Goal: Task Accomplishment & Management: Complete application form

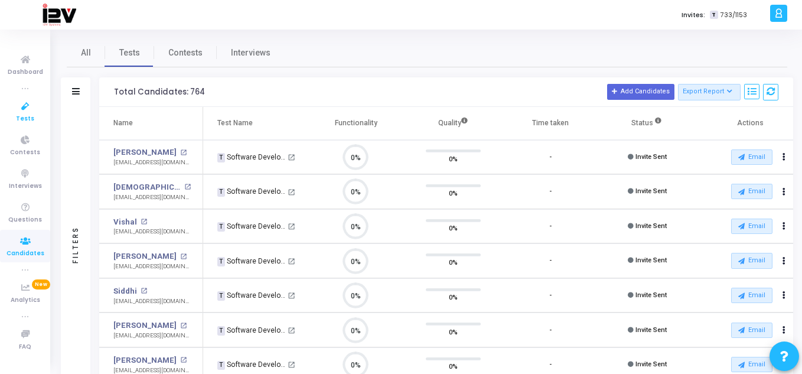
click at [24, 119] on span "Tests" at bounding box center [25, 119] width 18 height 10
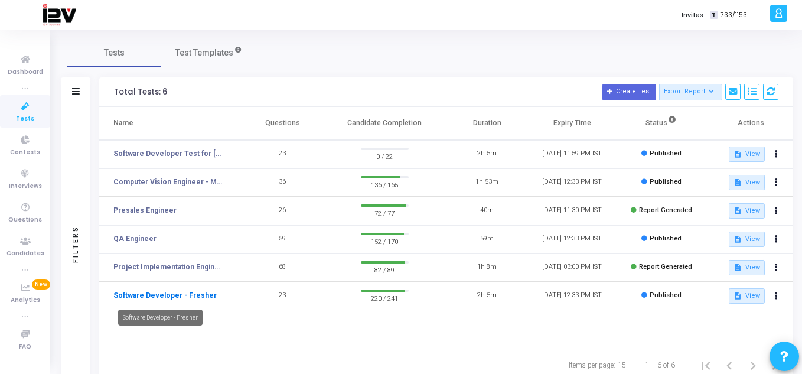
click at [196, 297] on link "Software Developer - Fresher" at bounding box center [164, 295] width 103 height 11
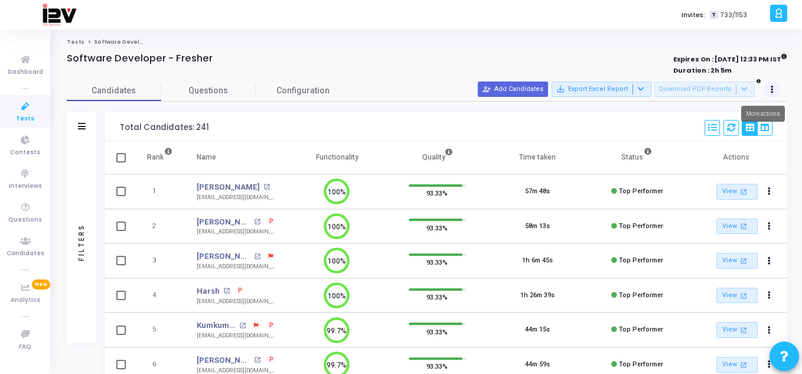
click at [774, 87] on button at bounding box center [772, 90] width 17 height 17
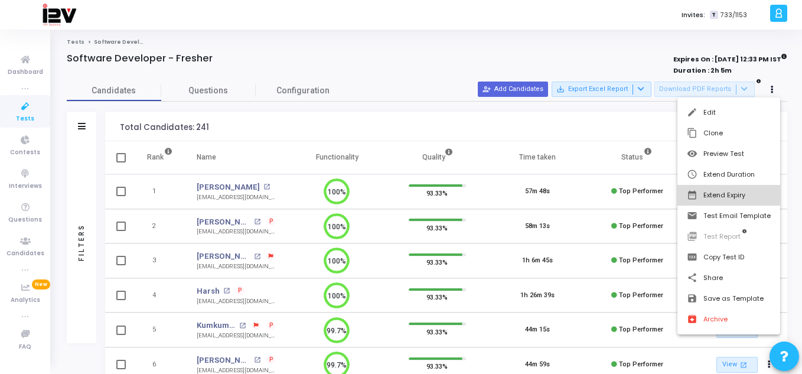
click at [731, 194] on button "date_range Extend Expiry" at bounding box center [729, 195] width 103 height 21
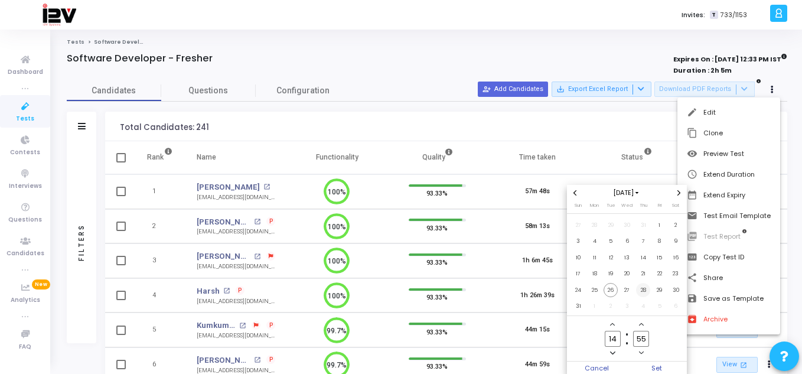
click at [640, 288] on span "28" at bounding box center [643, 290] width 15 height 15
click at [657, 366] on span "Set" at bounding box center [657, 368] width 60 height 13
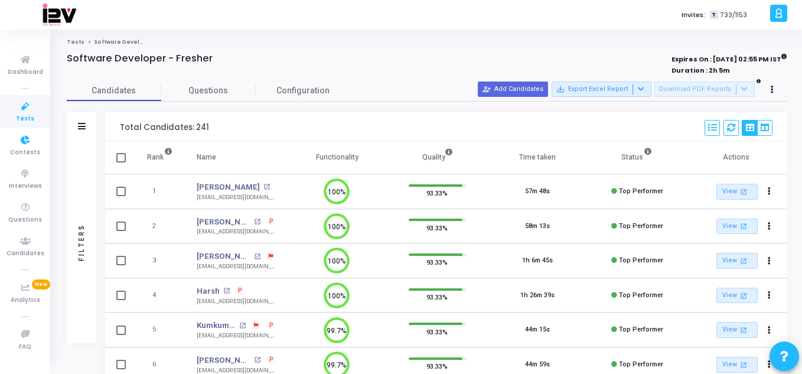
click at [16, 118] on link "Tests" at bounding box center [25, 111] width 50 height 32
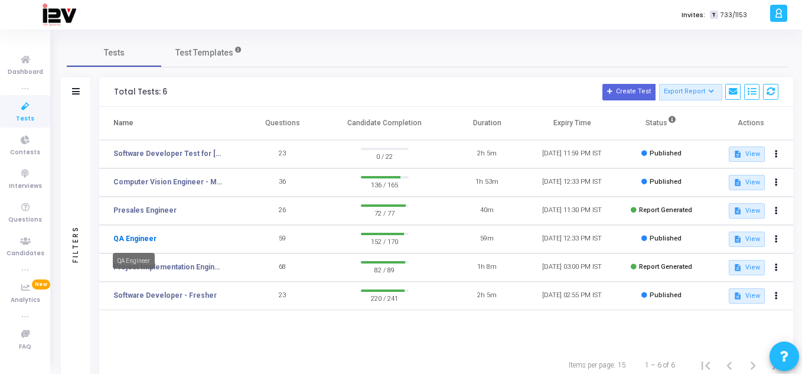
click at [127, 239] on link "QA Engineer" at bounding box center [134, 238] width 43 height 11
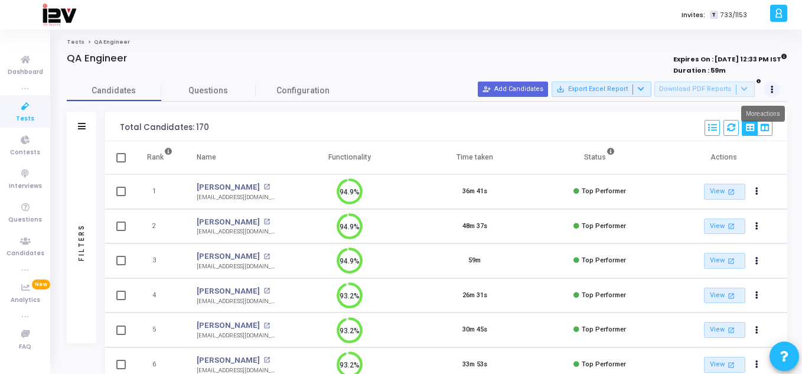
click at [773, 89] on icon at bounding box center [772, 90] width 3 height 6
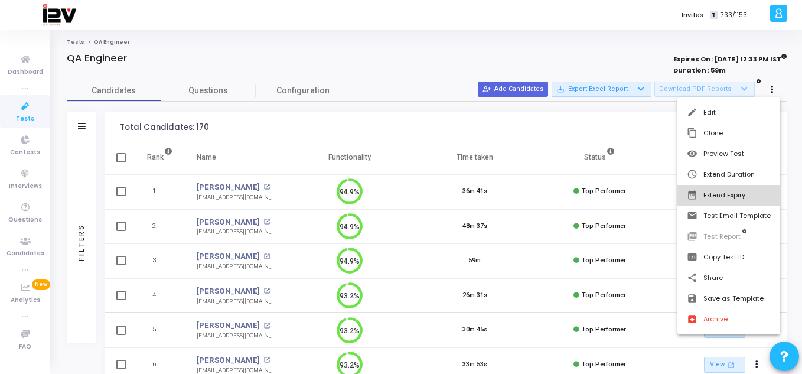
click at [733, 198] on button "date_range Extend Expiry" at bounding box center [729, 195] width 103 height 21
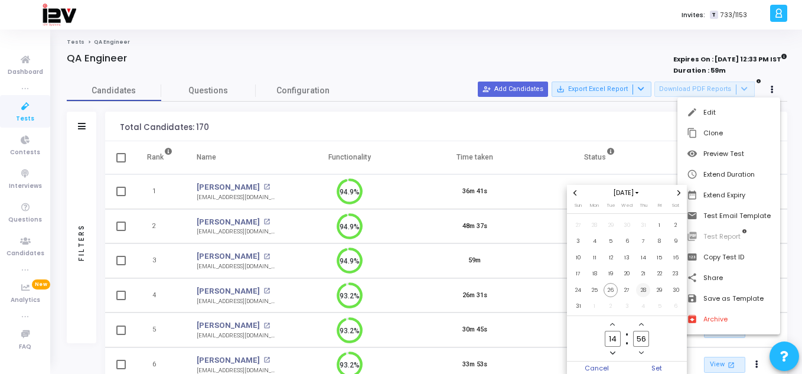
click at [645, 285] on span "28" at bounding box center [643, 290] width 15 height 15
click at [663, 366] on span "Set" at bounding box center [657, 368] width 60 height 13
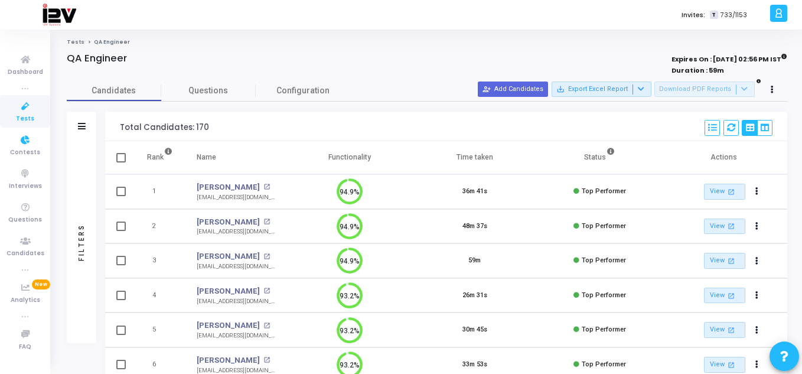
click at [25, 122] on span "Tests" at bounding box center [25, 119] width 18 height 10
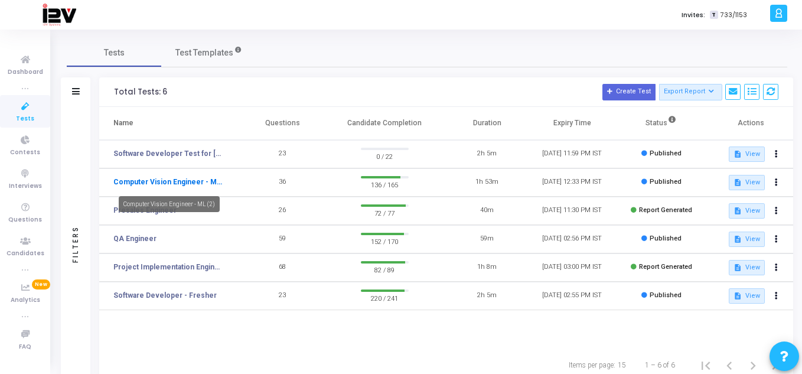
click at [202, 181] on link "Computer Vision Engineer - ML (2)" at bounding box center [167, 182] width 109 height 11
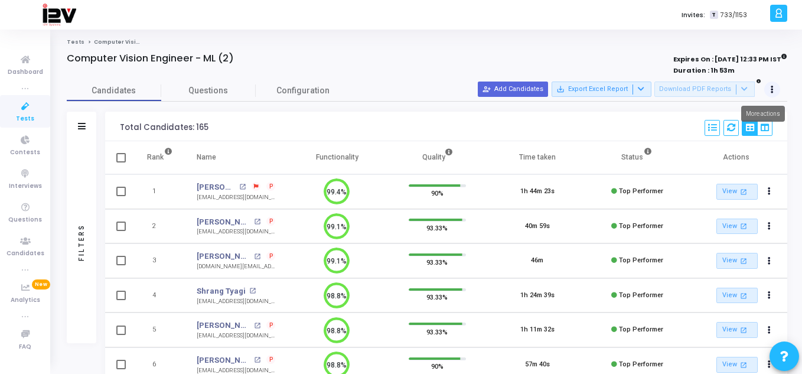
click at [774, 91] on button at bounding box center [772, 90] width 17 height 17
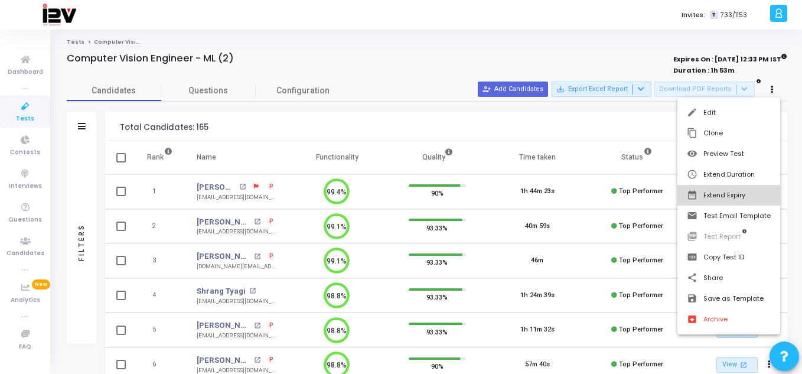
click at [739, 198] on button "date_range Extend Expiry" at bounding box center [729, 195] width 103 height 21
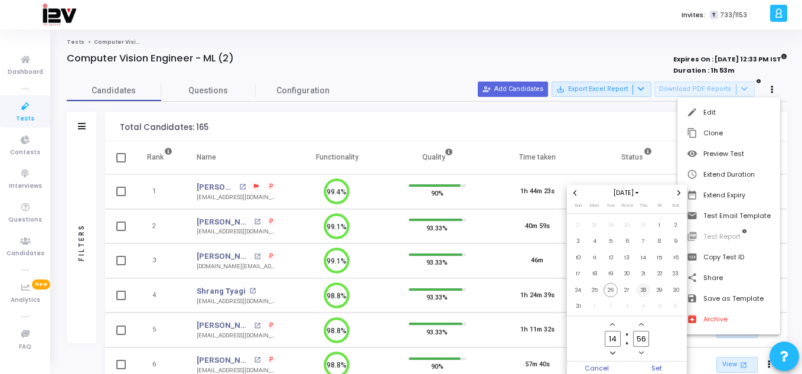
click at [643, 295] on span "28" at bounding box center [643, 290] width 15 height 15
click at [659, 369] on span "Set" at bounding box center [657, 368] width 60 height 13
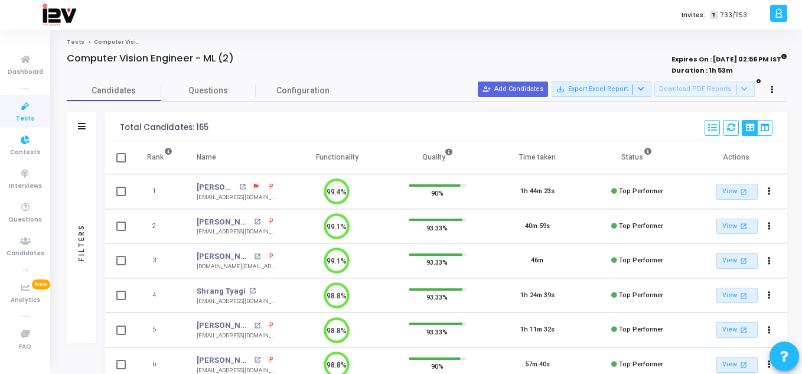
click at [22, 102] on icon at bounding box center [25, 106] width 25 height 15
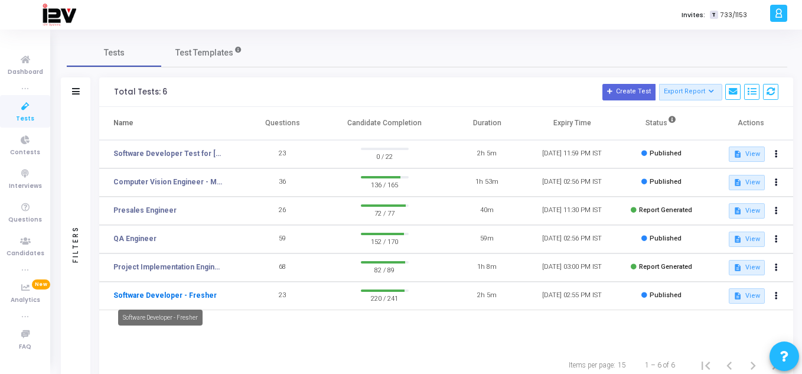
click at [192, 299] on link "Software Developer - Fresher" at bounding box center [164, 295] width 103 height 11
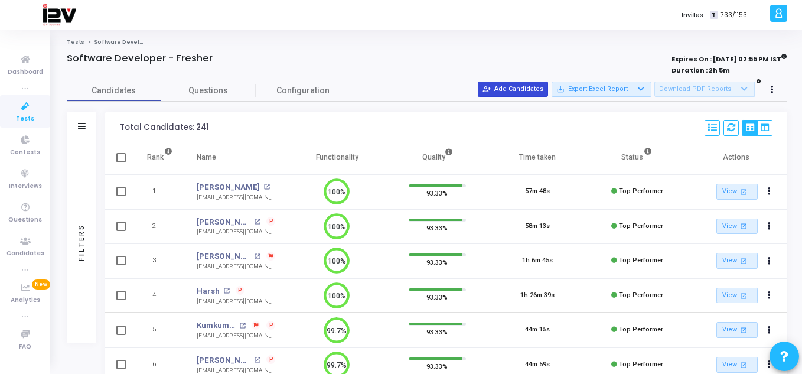
click at [511, 89] on button "person_add_alt Add Candidates" at bounding box center [513, 89] width 70 height 15
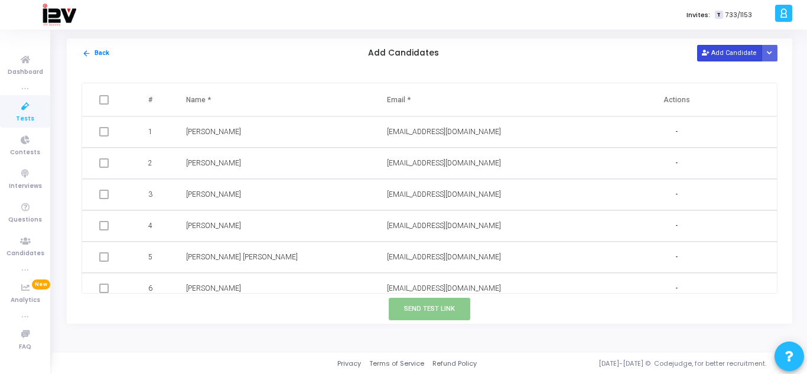
click at [722, 56] on button "Add Candidate" at bounding box center [729, 53] width 65 height 16
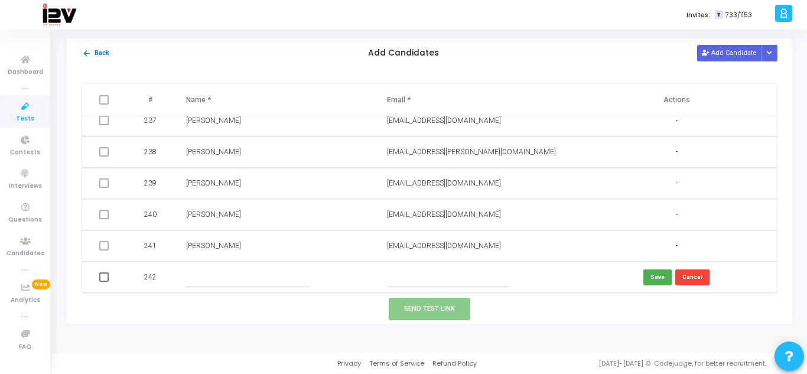
click at [222, 280] on input "text" at bounding box center [247, 277] width 122 height 19
type input "[PERSON_NAME]"
click at [436, 274] on input "text" at bounding box center [448, 277] width 122 height 19
paste input "[EMAIL_ADDRESS][DOMAIN_NAME]"
type input "[EMAIL_ADDRESS][DOMAIN_NAME]"
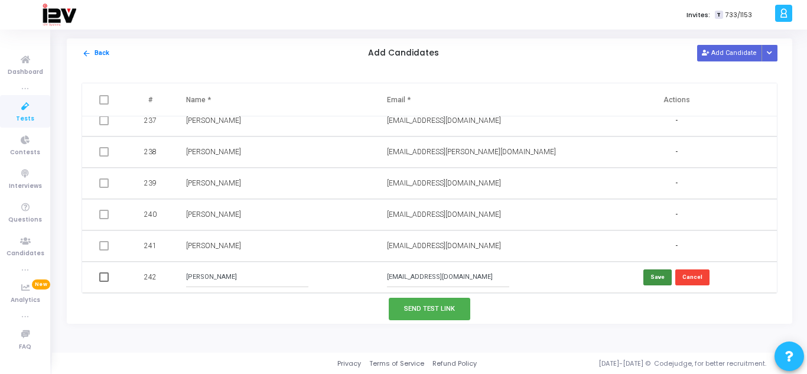
click at [664, 281] on button "Save" at bounding box center [657, 277] width 28 height 16
click at [425, 308] on button "Send Test Link" at bounding box center [430, 309] width 82 height 22
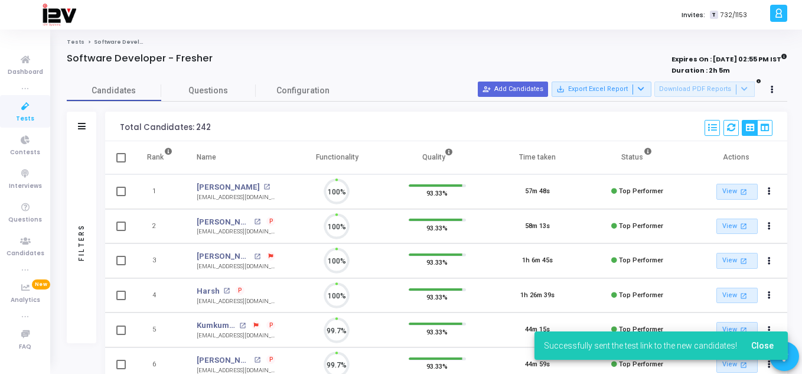
scroll to position [25, 30]
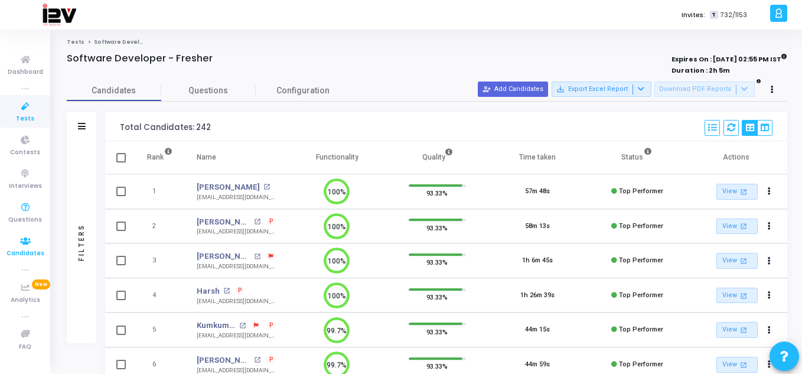
click at [19, 244] on icon at bounding box center [25, 241] width 25 height 15
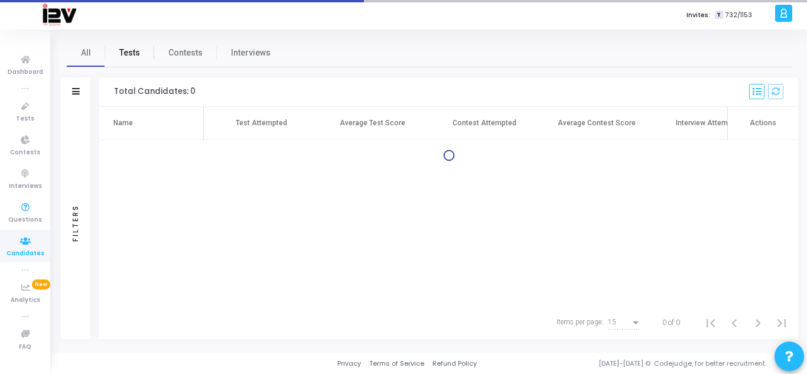
click at [120, 54] on span "Tests" at bounding box center [129, 53] width 21 height 12
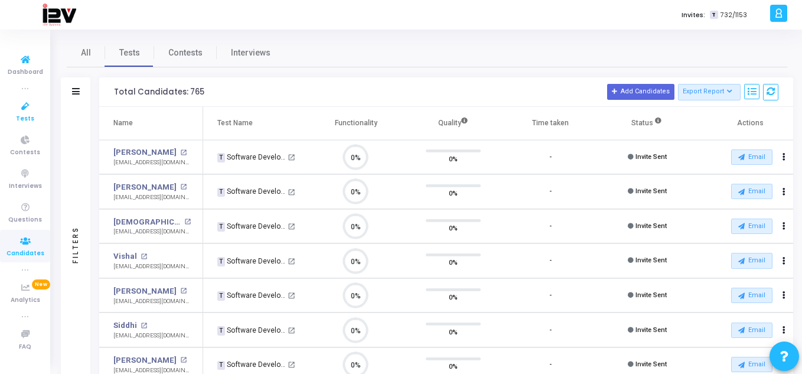
click at [27, 111] on icon at bounding box center [25, 106] width 25 height 15
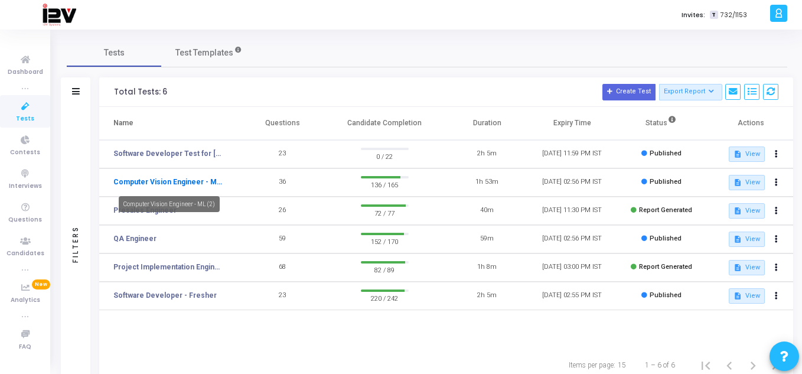
click at [184, 184] on link "Computer Vision Engineer - ML (2)" at bounding box center [167, 182] width 109 height 11
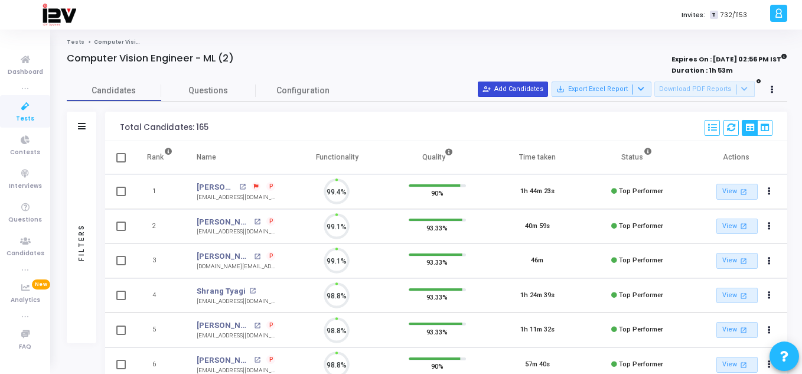
scroll to position [25, 30]
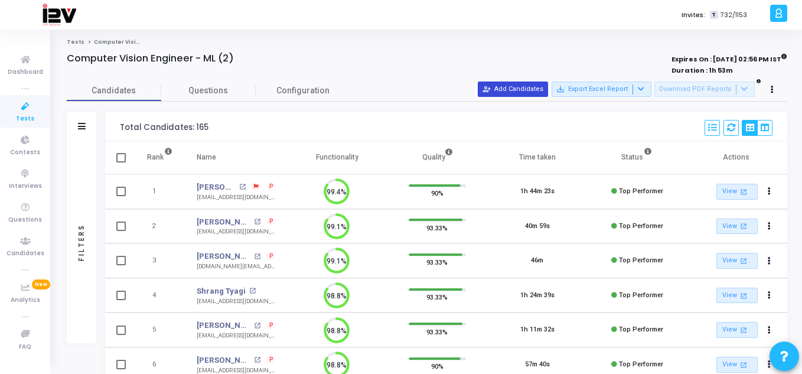
click at [517, 90] on button "person_add_alt Add Candidates" at bounding box center [513, 89] width 70 height 15
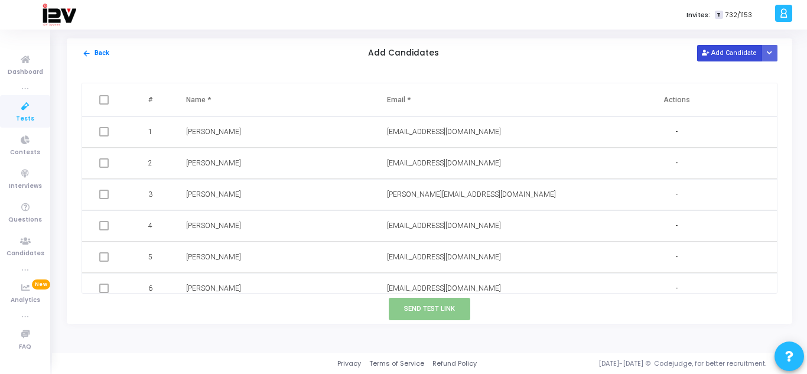
click at [724, 53] on button "Add Candidate" at bounding box center [729, 53] width 65 height 16
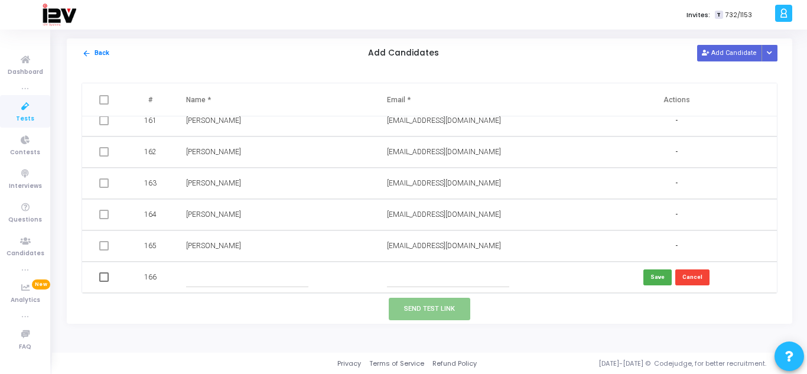
click at [402, 274] on input "text" at bounding box center [448, 277] width 122 height 19
paste input "[EMAIL_ADDRESS][DOMAIN_NAME]"
type input "[EMAIL_ADDRESS][DOMAIN_NAME]"
click at [271, 276] on input "text" at bounding box center [247, 277] width 122 height 19
type input "[PERSON_NAME]"
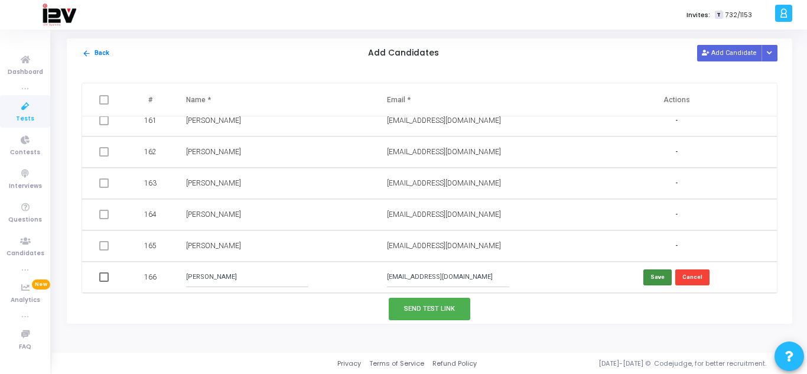
click at [654, 278] on button "Save" at bounding box center [657, 277] width 28 height 16
click at [458, 305] on button "Send Test Link" at bounding box center [430, 309] width 82 height 22
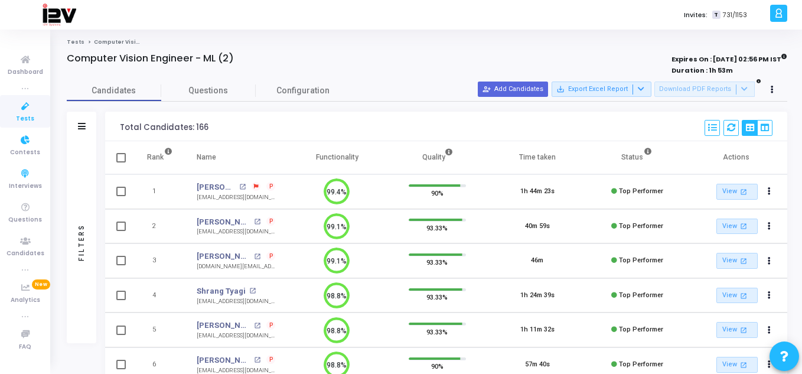
click at [24, 110] on icon at bounding box center [25, 106] width 25 height 15
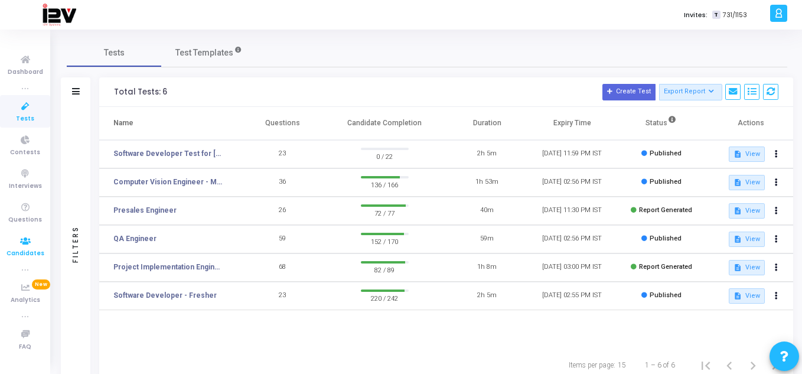
click at [21, 246] on icon at bounding box center [25, 241] width 25 height 15
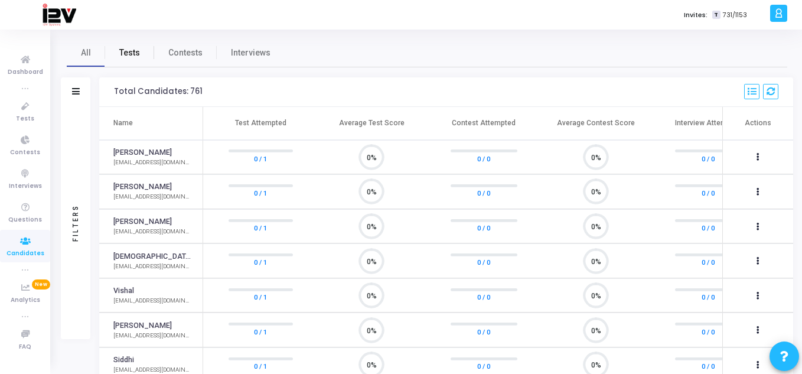
click at [123, 61] on link "Tests" at bounding box center [129, 52] width 49 height 28
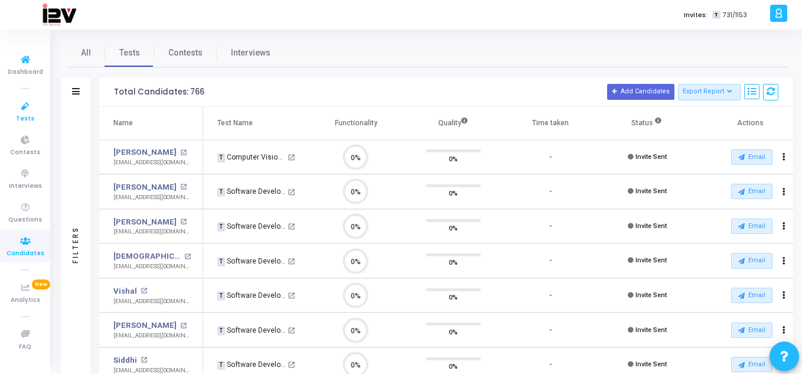
click at [16, 113] on icon at bounding box center [25, 106] width 25 height 15
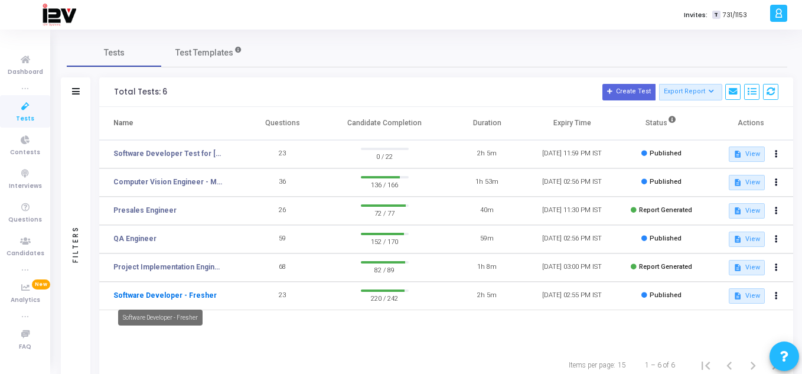
click at [200, 298] on link "Software Developer - Fresher" at bounding box center [164, 295] width 103 height 11
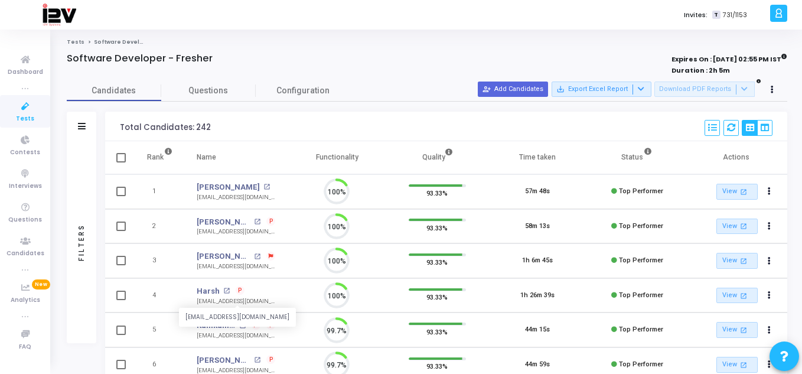
scroll to position [25, 30]
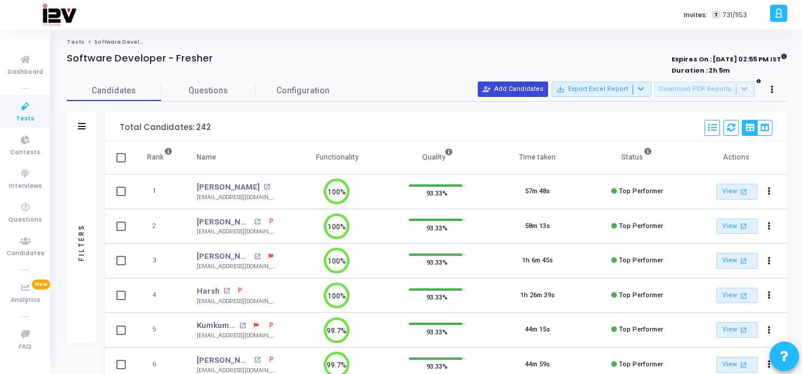
click at [527, 86] on button "person_add_alt Add Candidates" at bounding box center [513, 89] width 70 height 15
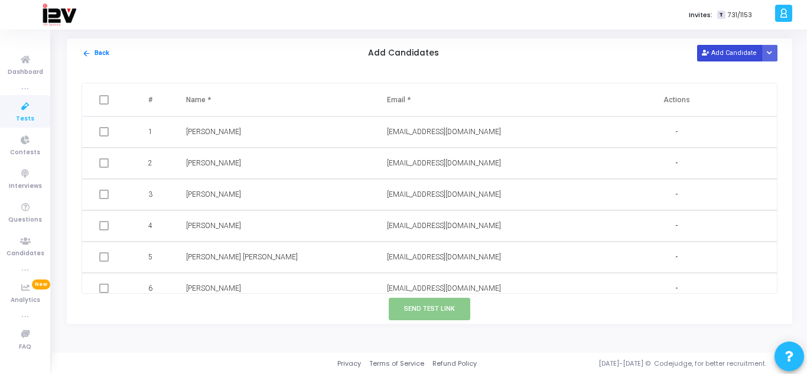
click at [730, 53] on button "Add Candidate" at bounding box center [729, 53] width 65 height 16
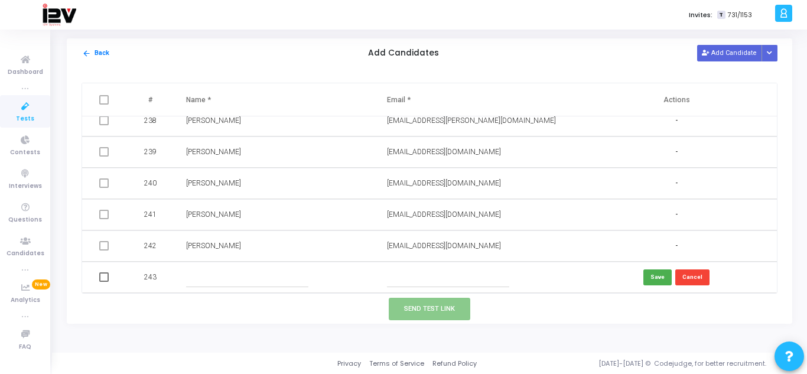
click at [453, 271] on input "text" at bounding box center [448, 277] width 122 height 19
paste input "[EMAIL_ADDRESS][DOMAIN_NAME]"
type input "[EMAIL_ADDRESS][DOMAIN_NAME]"
click at [207, 281] on input "text" at bounding box center [247, 277] width 122 height 19
type input "[PERSON_NAME]"
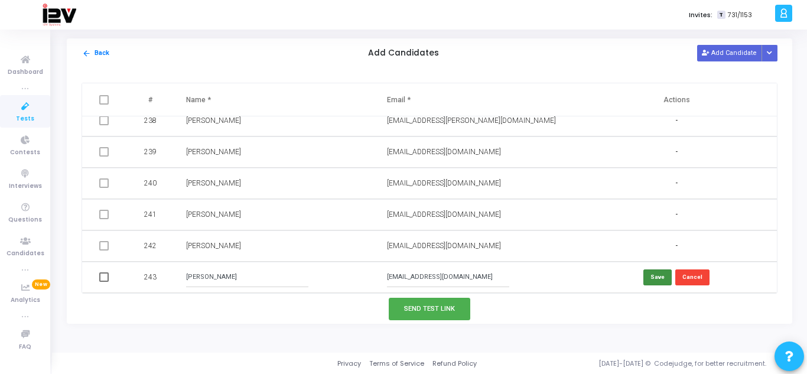
click at [650, 280] on button "Save" at bounding box center [657, 277] width 28 height 16
click at [456, 305] on button "Send Test Link" at bounding box center [430, 309] width 82 height 22
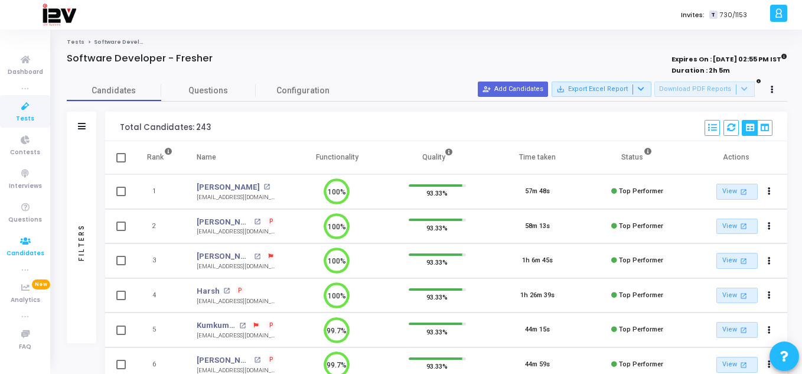
click at [23, 248] on icon at bounding box center [25, 241] width 25 height 15
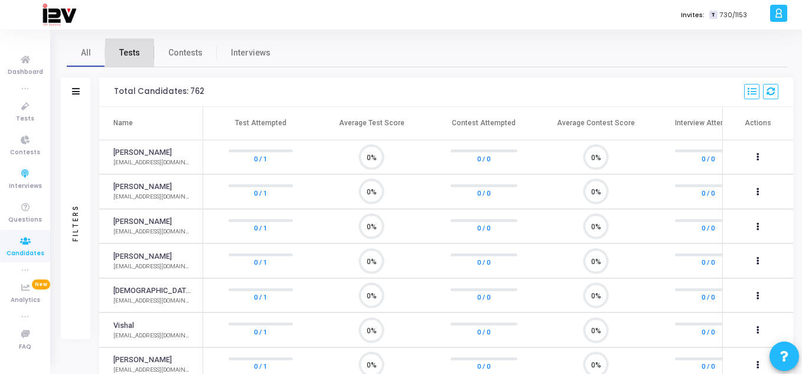
click at [134, 45] on link "Tests" at bounding box center [129, 52] width 49 height 28
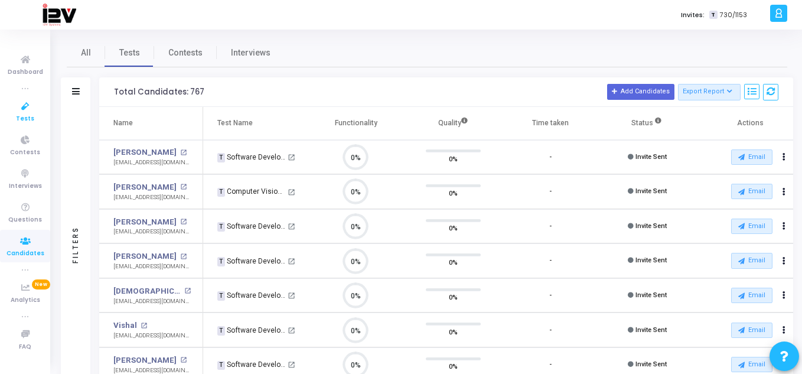
click at [24, 105] on icon at bounding box center [25, 106] width 25 height 15
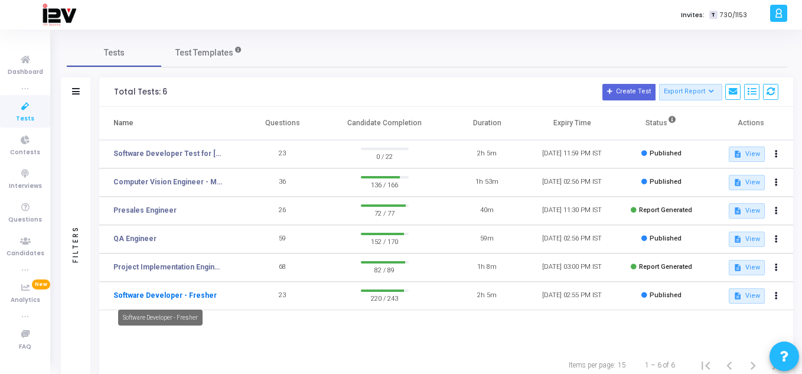
click at [148, 292] on link "Software Developer - Fresher" at bounding box center [164, 295] width 103 height 11
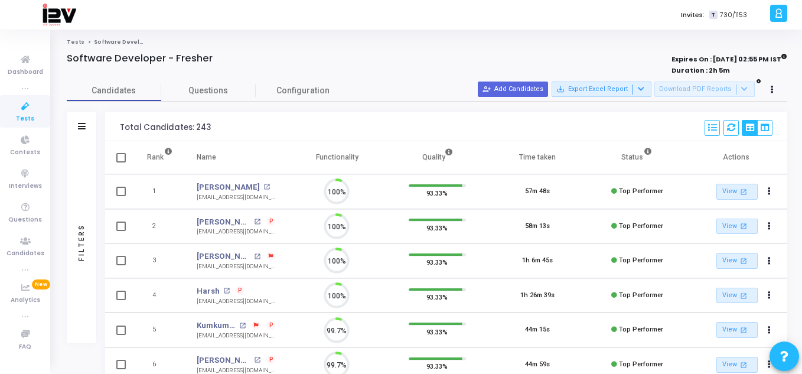
scroll to position [25, 30]
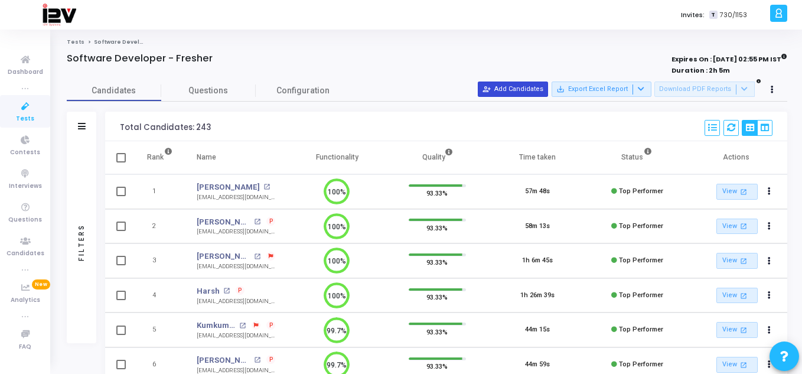
click at [491, 87] on mat-icon "person_add_alt" at bounding box center [487, 89] width 8 height 8
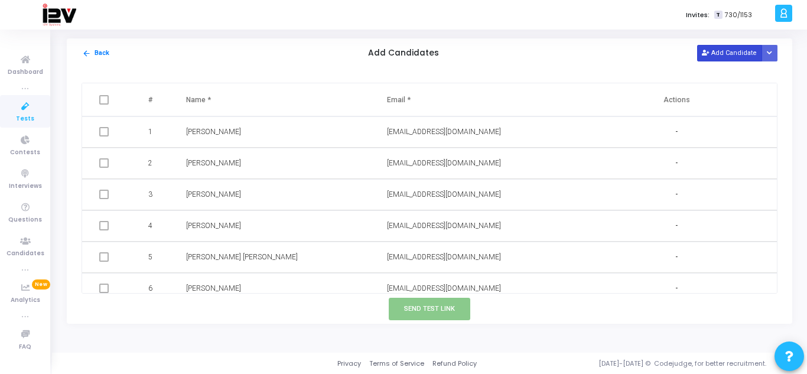
click at [715, 57] on button "Add Candidate" at bounding box center [729, 53] width 65 height 16
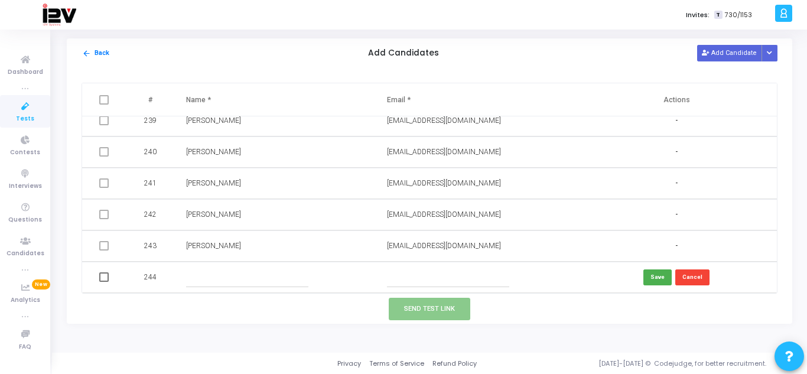
click at [414, 281] on input "text" at bounding box center [448, 277] width 122 height 19
paste input "[URL][DOMAIN_NAME]"
type input "h"
type input "[EMAIL_ADDRESS][DOMAIN_NAME]"
click at [252, 281] on input "text" at bounding box center [247, 277] width 122 height 19
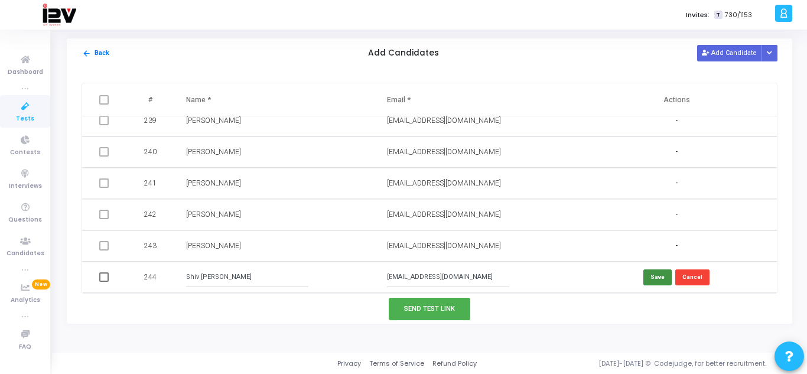
type input "Shiv [PERSON_NAME]"
click at [652, 272] on button "Save" at bounding box center [657, 277] width 28 height 16
click at [455, 307] on button "Send Test Link" at bounding box center [430, 309] width 82 height 22
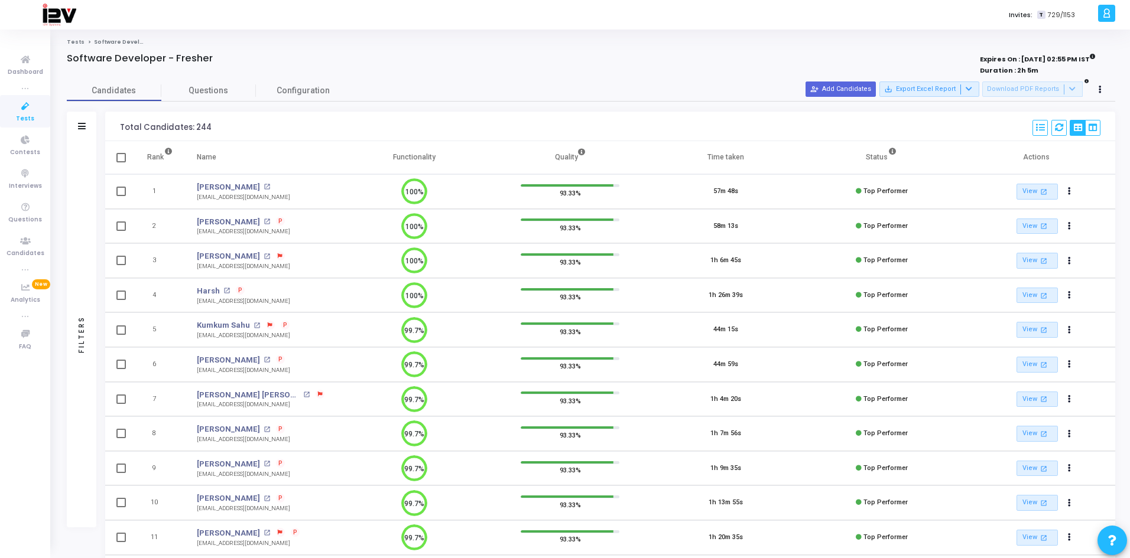
scroll to position [5, 5]
click at [18, 252] on span "Candidates" at bounding box center [25, 254] width 38 height 10
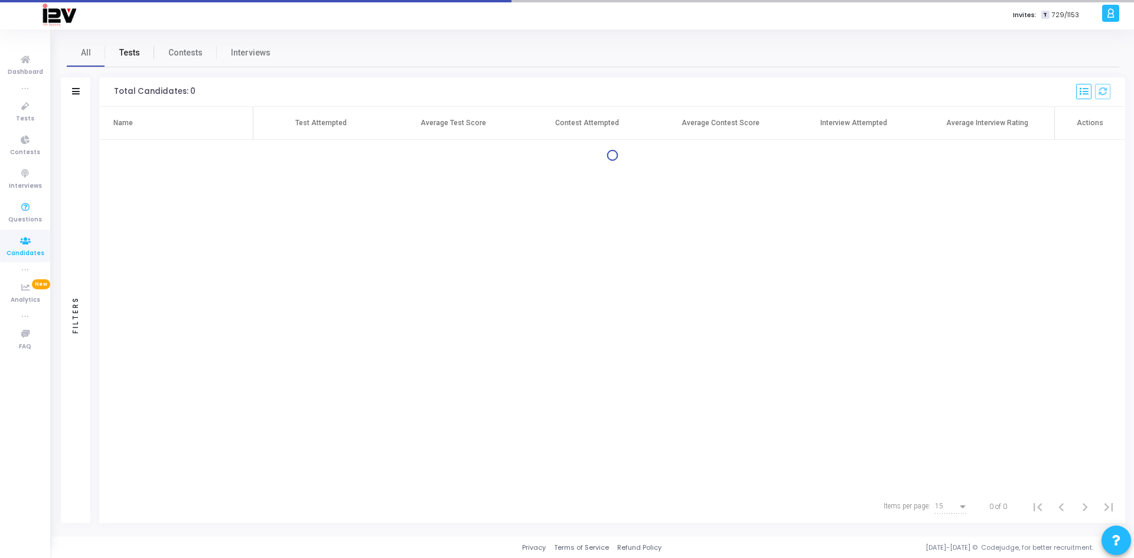
click at [121, 56] on span "Tests" at bounding box center [129, 53] width 21 height 12
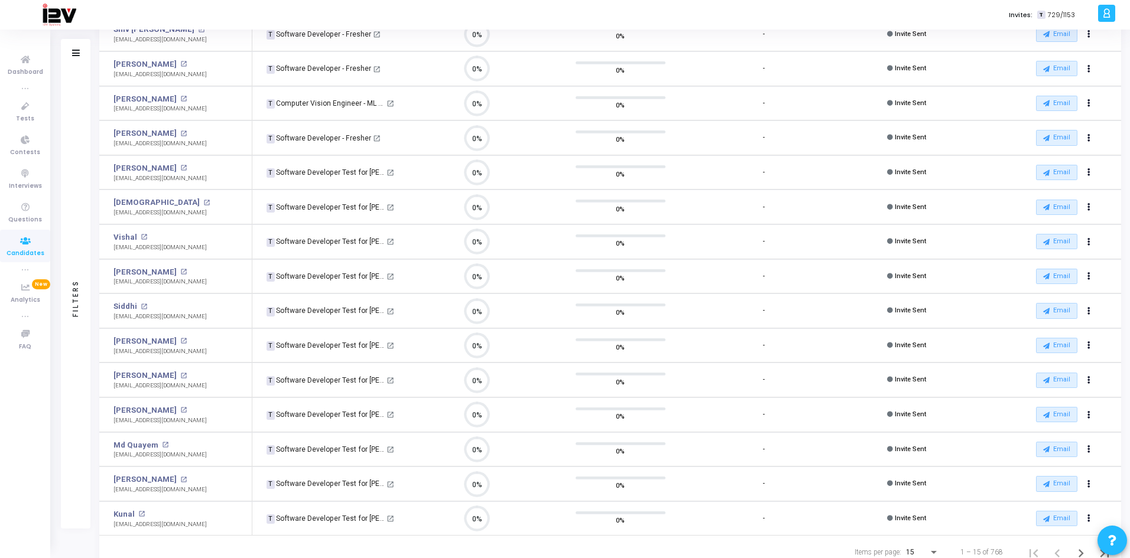
scroll to position [164, 0]
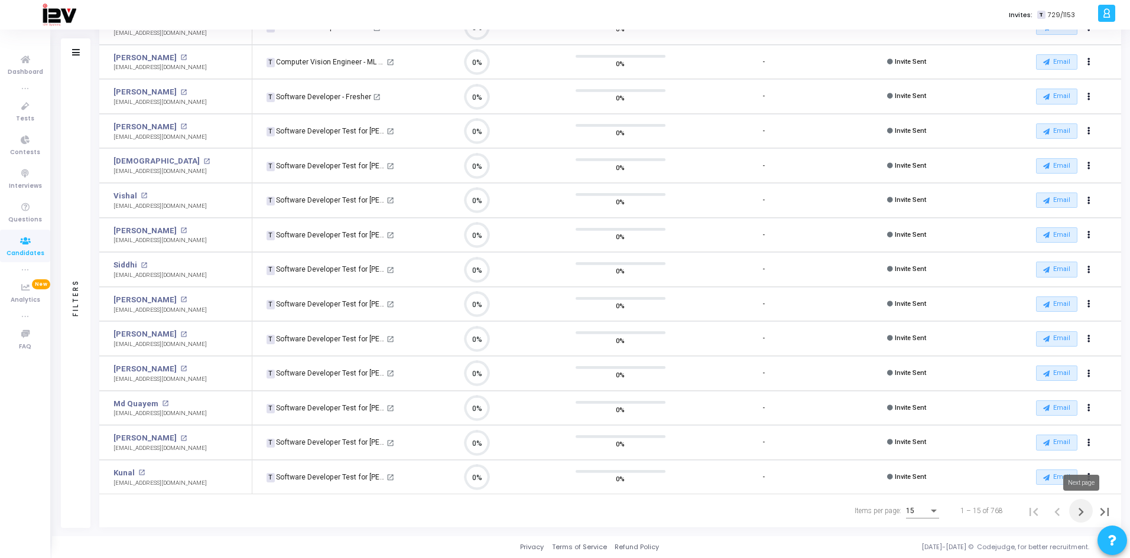
click at [802, 373] on icon "Next page" at bounding box center [1080, 512] width 17 height 17
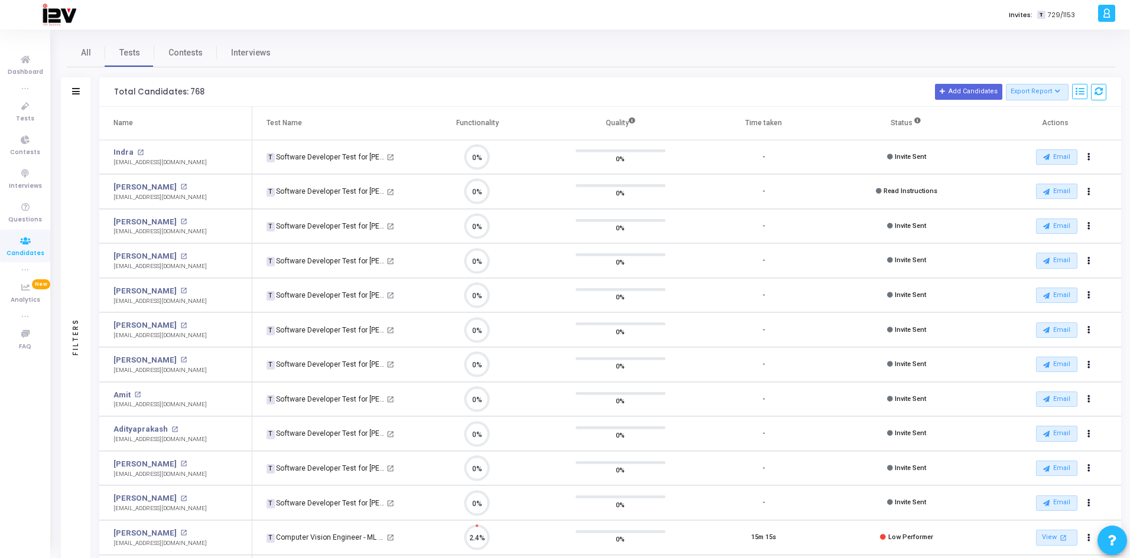
scroll to position [25, 30]
